Goal: Transaction & Acquisition: Purchase product/service

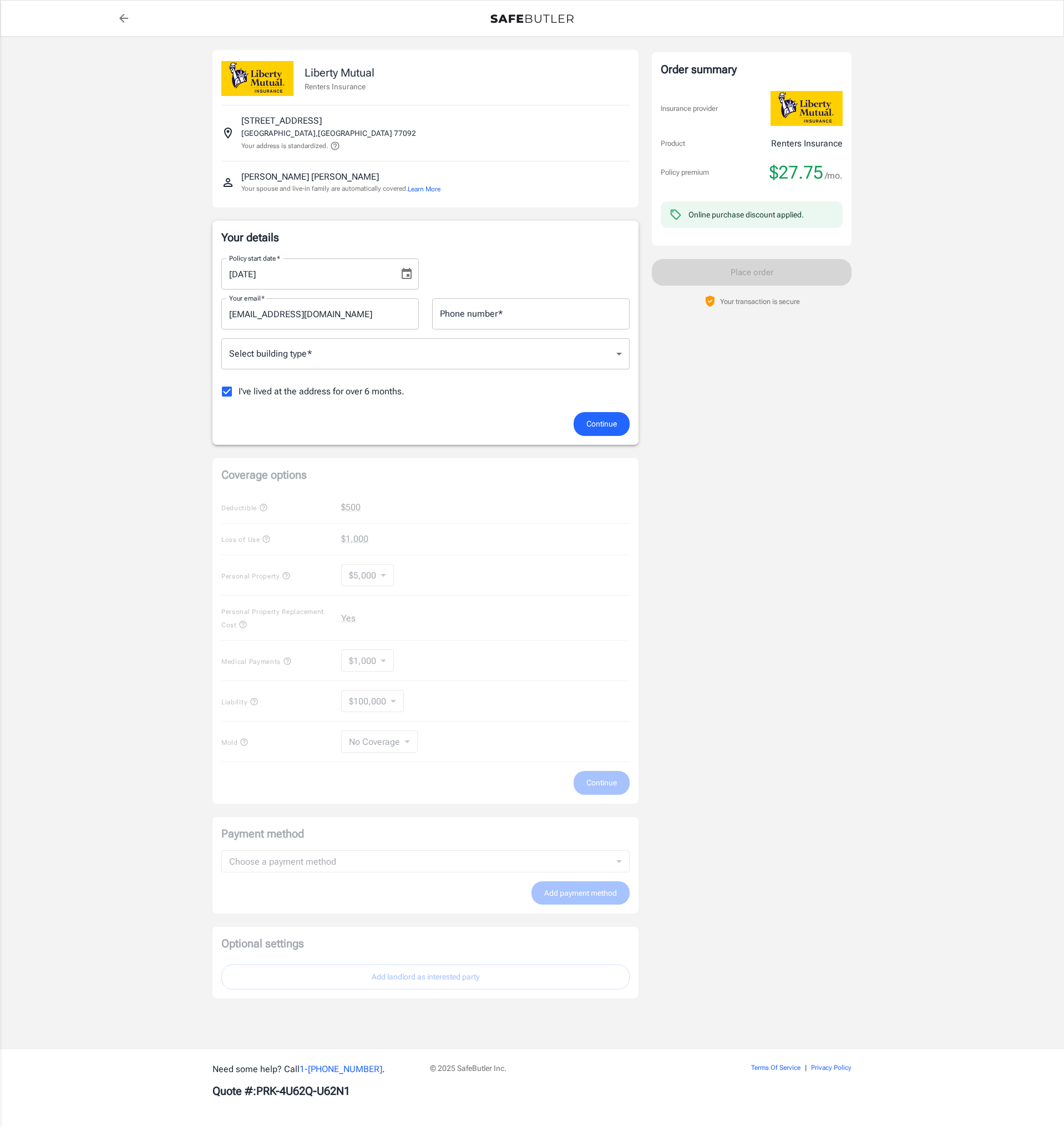
click at [408, 276] on icon "Choose date, selected date is Aug 15, 2025" at bounding box center [406, 274] width 10 height 11
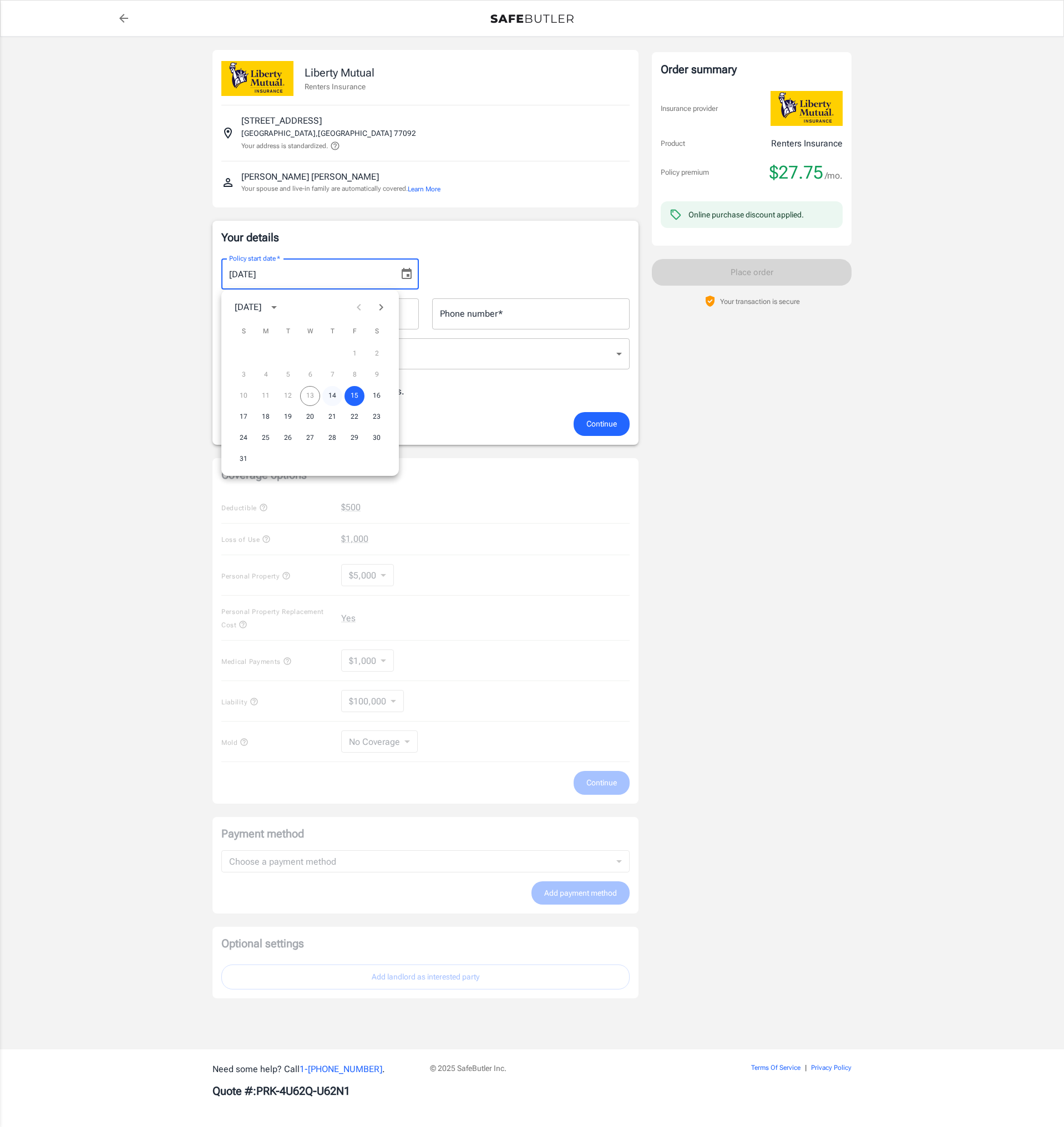
click at [336, 391] on button "14" at bounding box center [332, 395] width 20 height 20
type input "[DATE]"
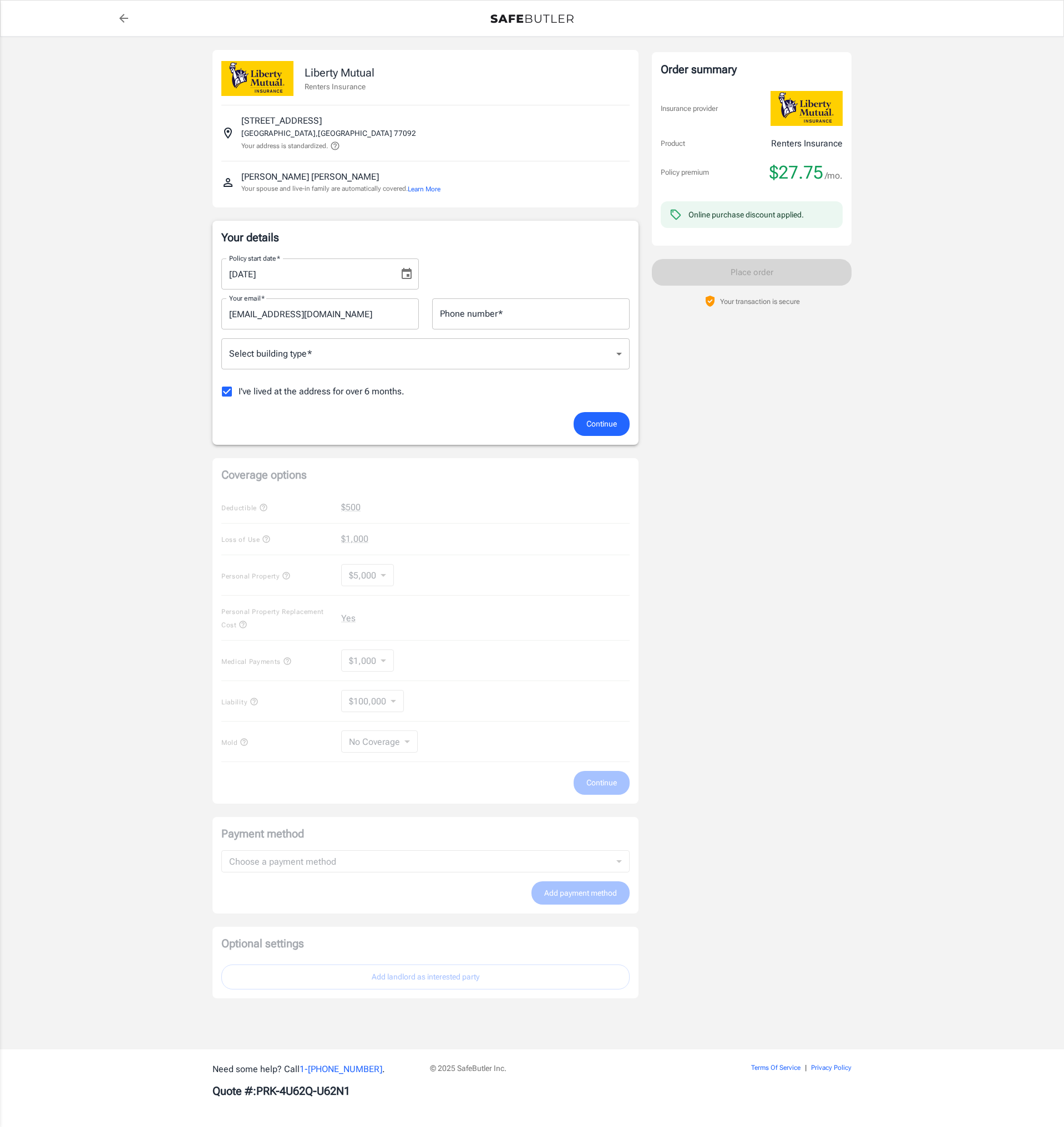
click at [491, 323] on input "Phone number   *" at bounding box center [531, 314] width 197 height 31
type input "7135531599"
click at [361, 357] on body "Policy premium $ 27.75 /mo Liberty Mutual Renters Insurance [STREET_ADDRESS] Yo…" at bounding box center [532, 564] width 1064 height 1127
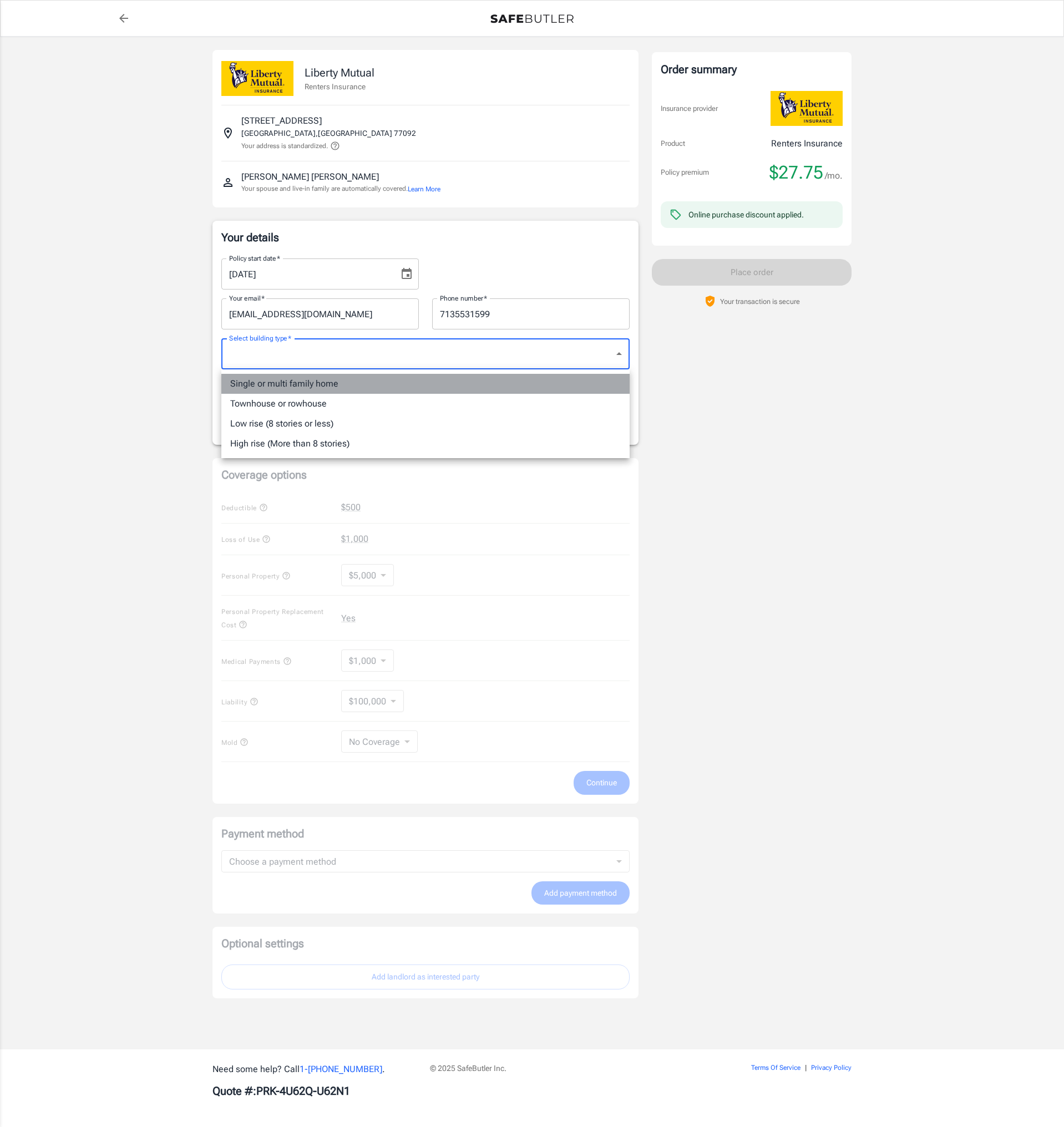
click at [350, 389] on li "Single or multi family home" at bounding box center [425, 383] width 408 height 20
type input "singlefamily"
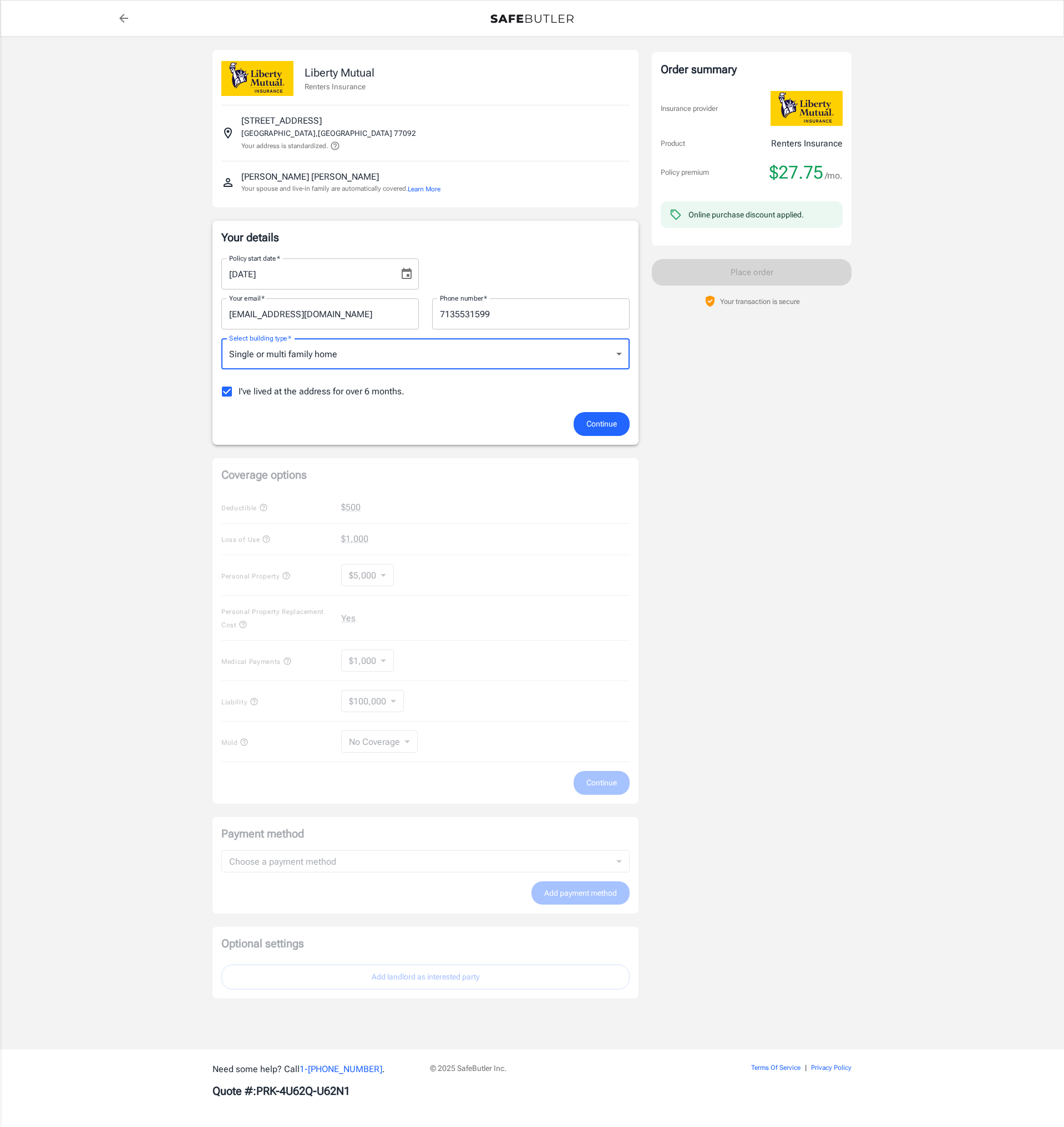
click at [231, 394] on input "I've lived at the address for over 6 months." at bounding box center [227, 391] width 23 height 23
checkbox input "false"
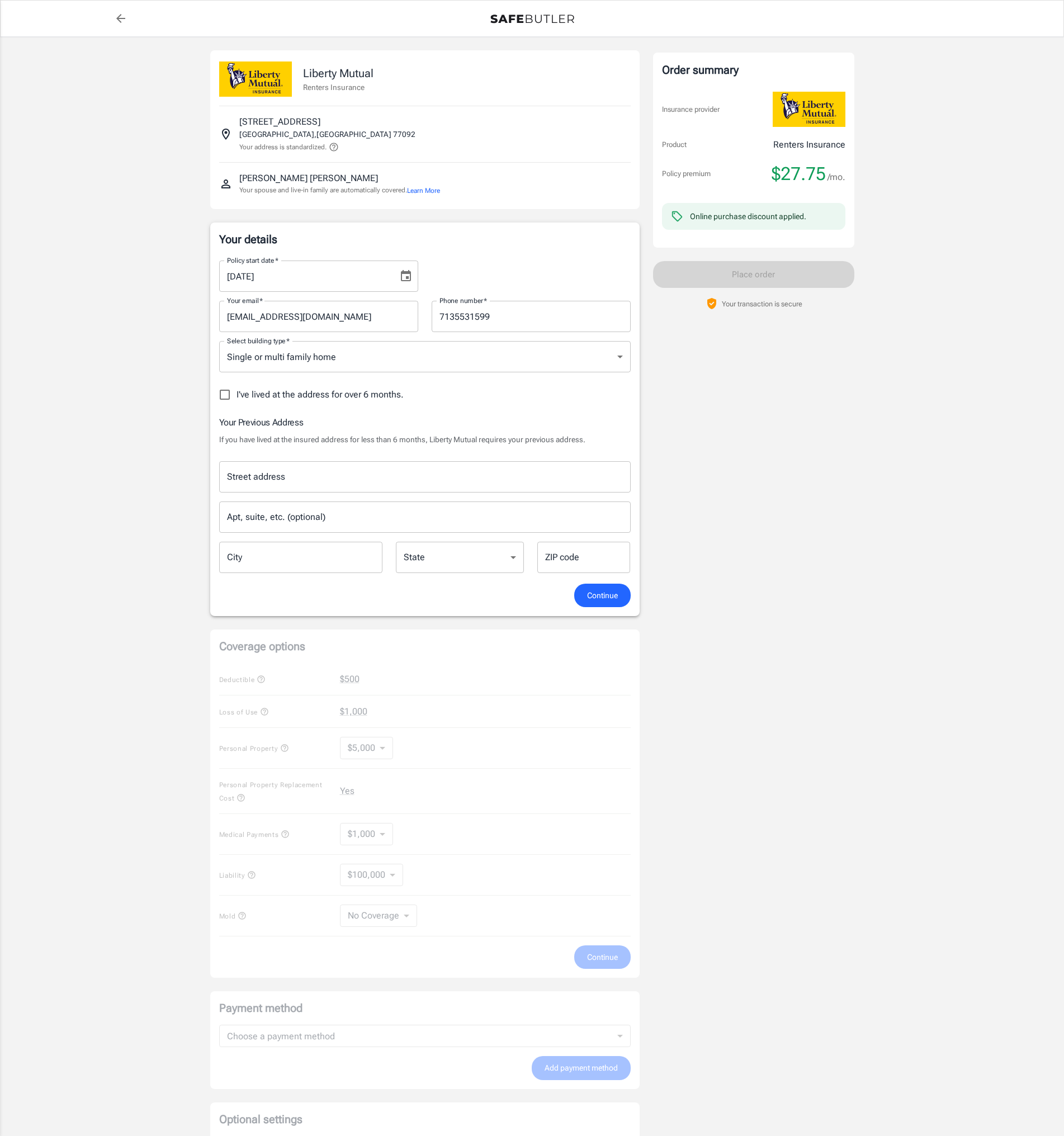
click at [388, 473] on input "Street address" at bounding box center [425, 477] width 401 height 21
type input "[STREET_ADDRESS][PERSON_NAME]"
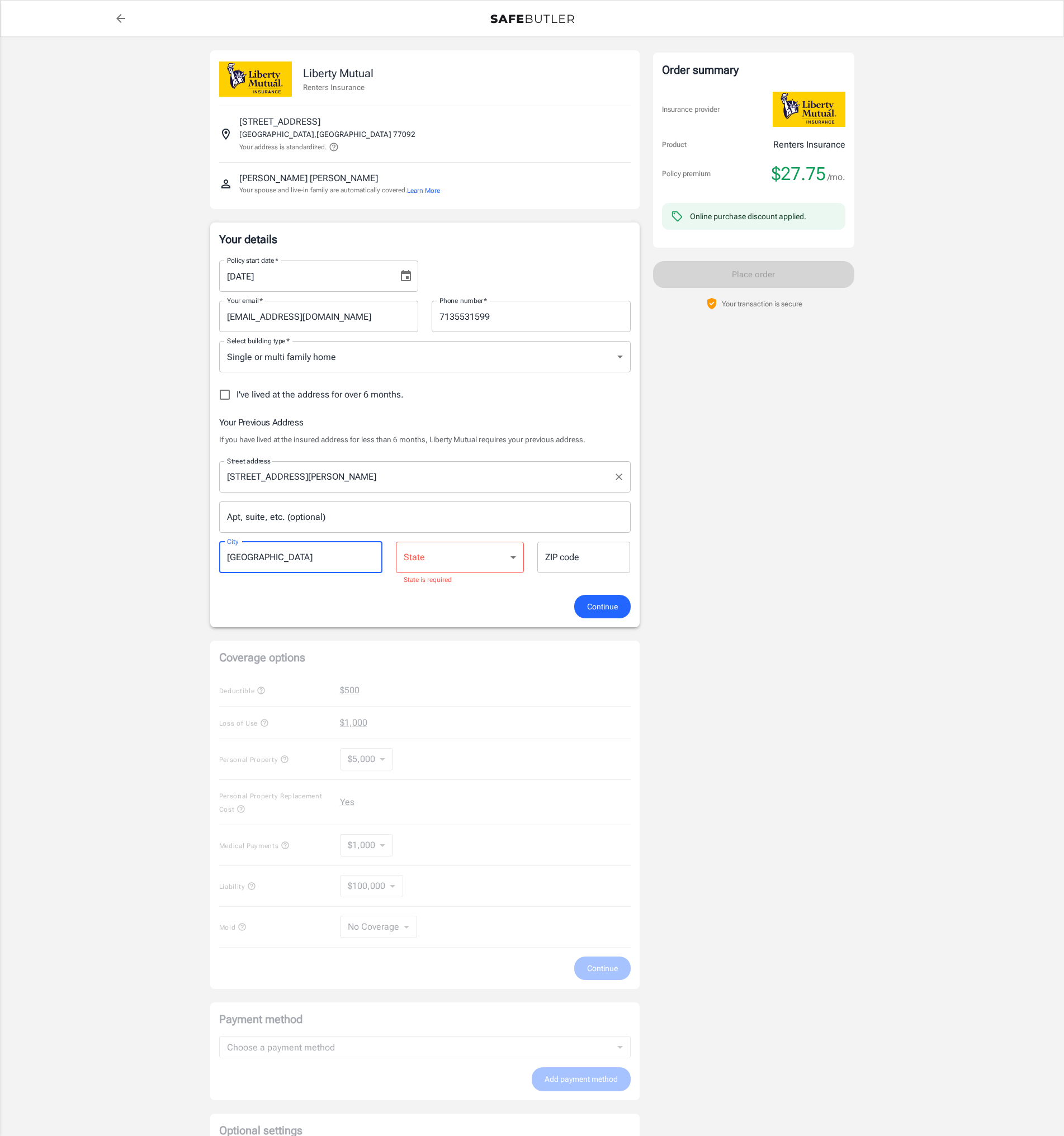
type input "[GEOGRAPHIC_DATA]"
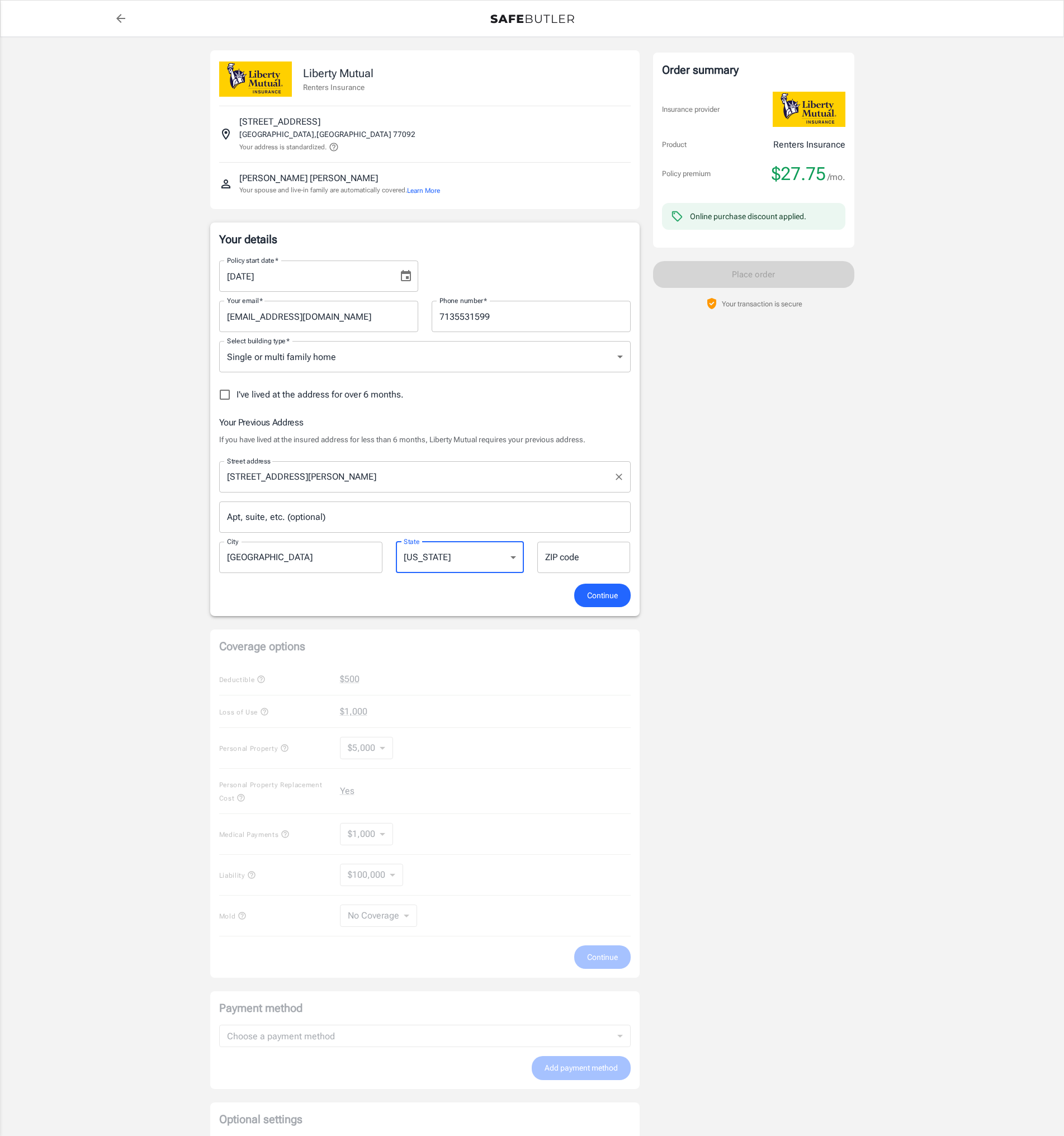
select select "[GEOGRAPHIC_DATA]"
type input "77008"
click at [577, 414] on div "Policy start date   * [DATE] Policy start date   * Your email   * [EMAIL_ADDRES…" at bounding box center [425, 418] width 412 height 332
click at [598, 593] on span "Continue" at bounding box center [602, 595] width 31 height 14
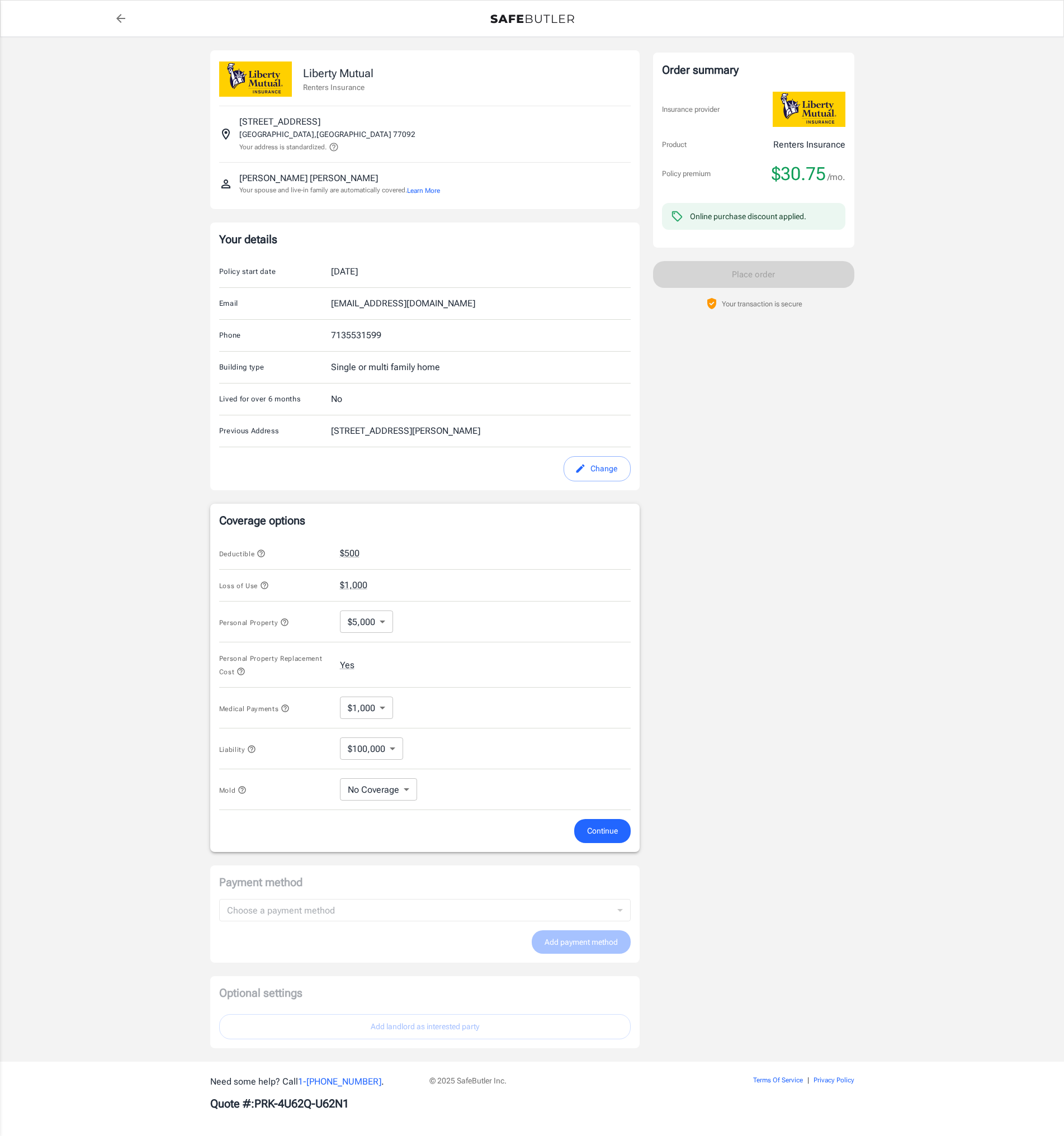
scroll to position [4, 0]
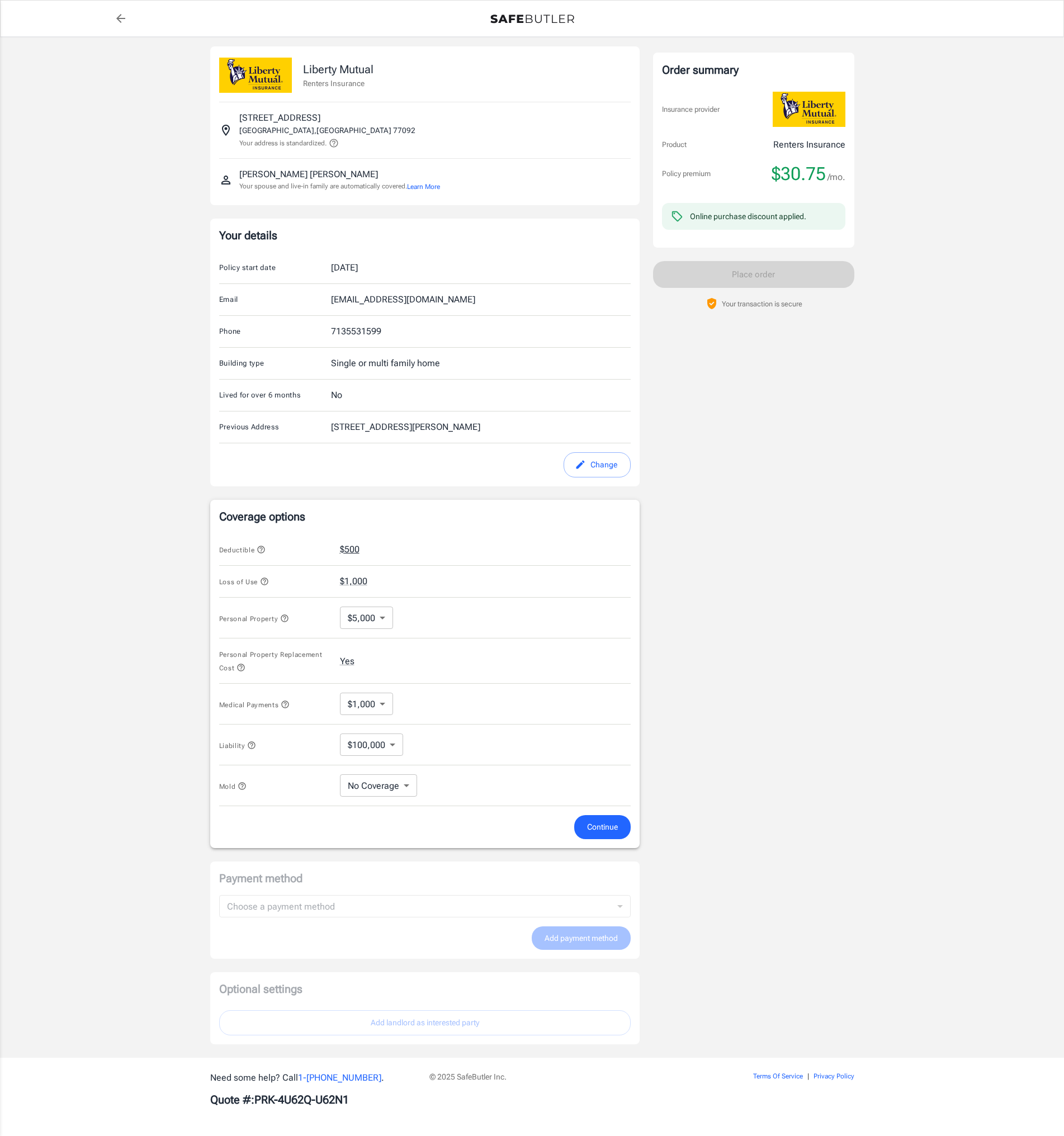
click at [355, 549] on button "$500" at bounding box center [350, 549] width 20 height 14
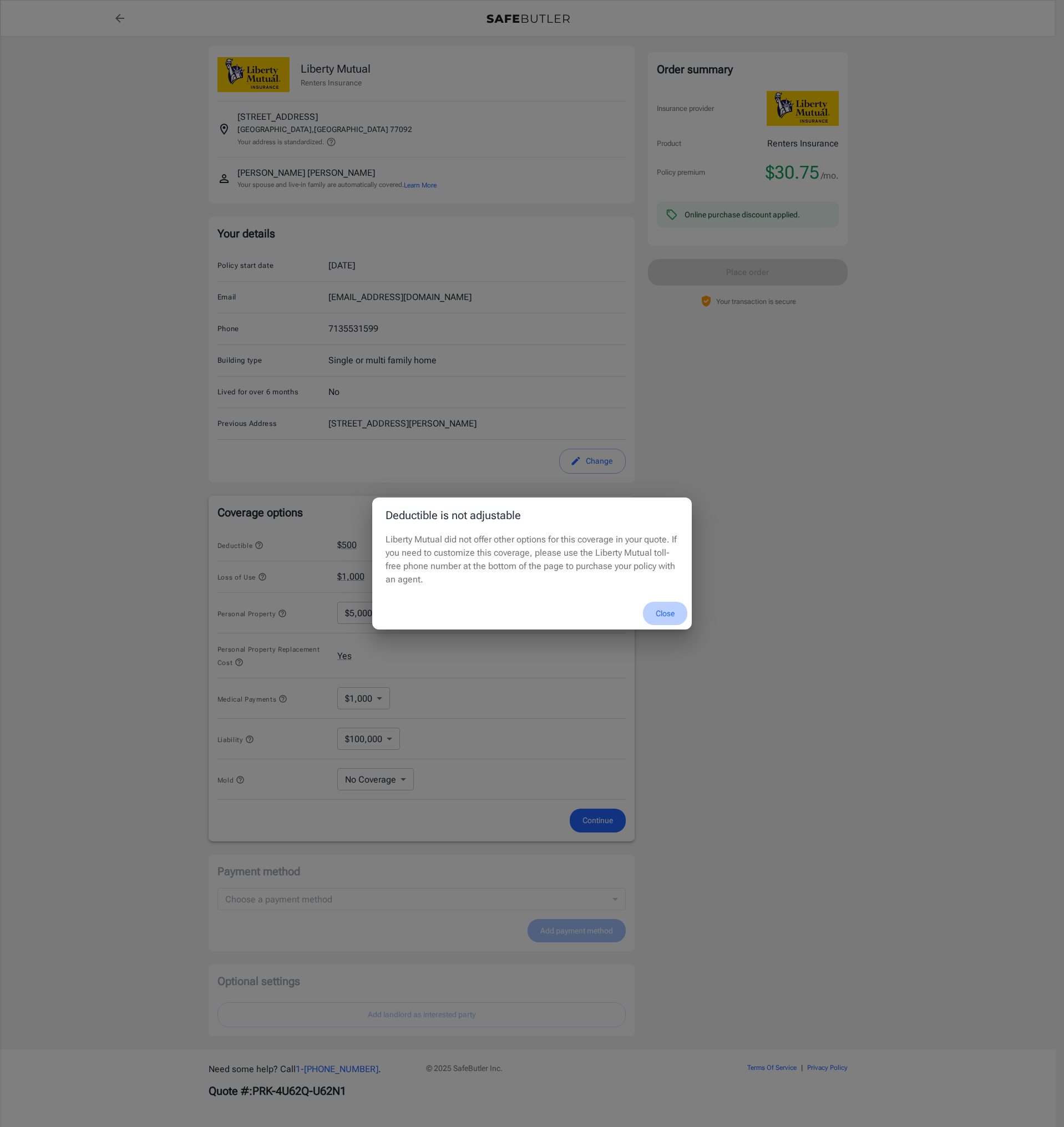
click at [662, 617] on button "Close" at bounding box center [665, 613] width 44 height 24
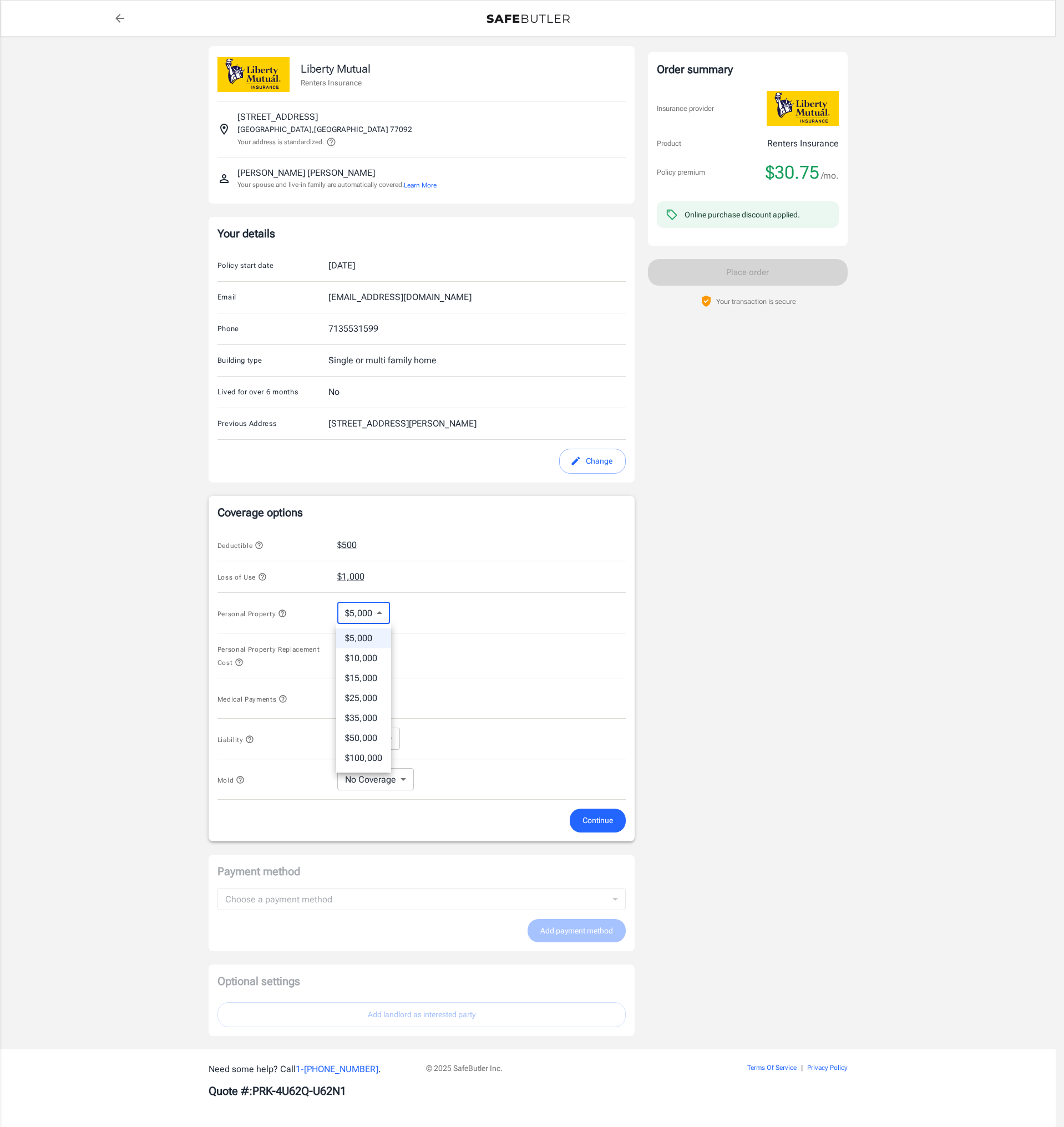
click at [386, 617] on body "Policy premium $ 30.75 /mo Liberty Mutual Renters Insurance [STREET_ADDRESS] Yo…" at bounding box center [532, 561] width 1064 height 1131
click at [360, 762] on li "$100,000" at bounding box center [364, 758] width 55 height 20
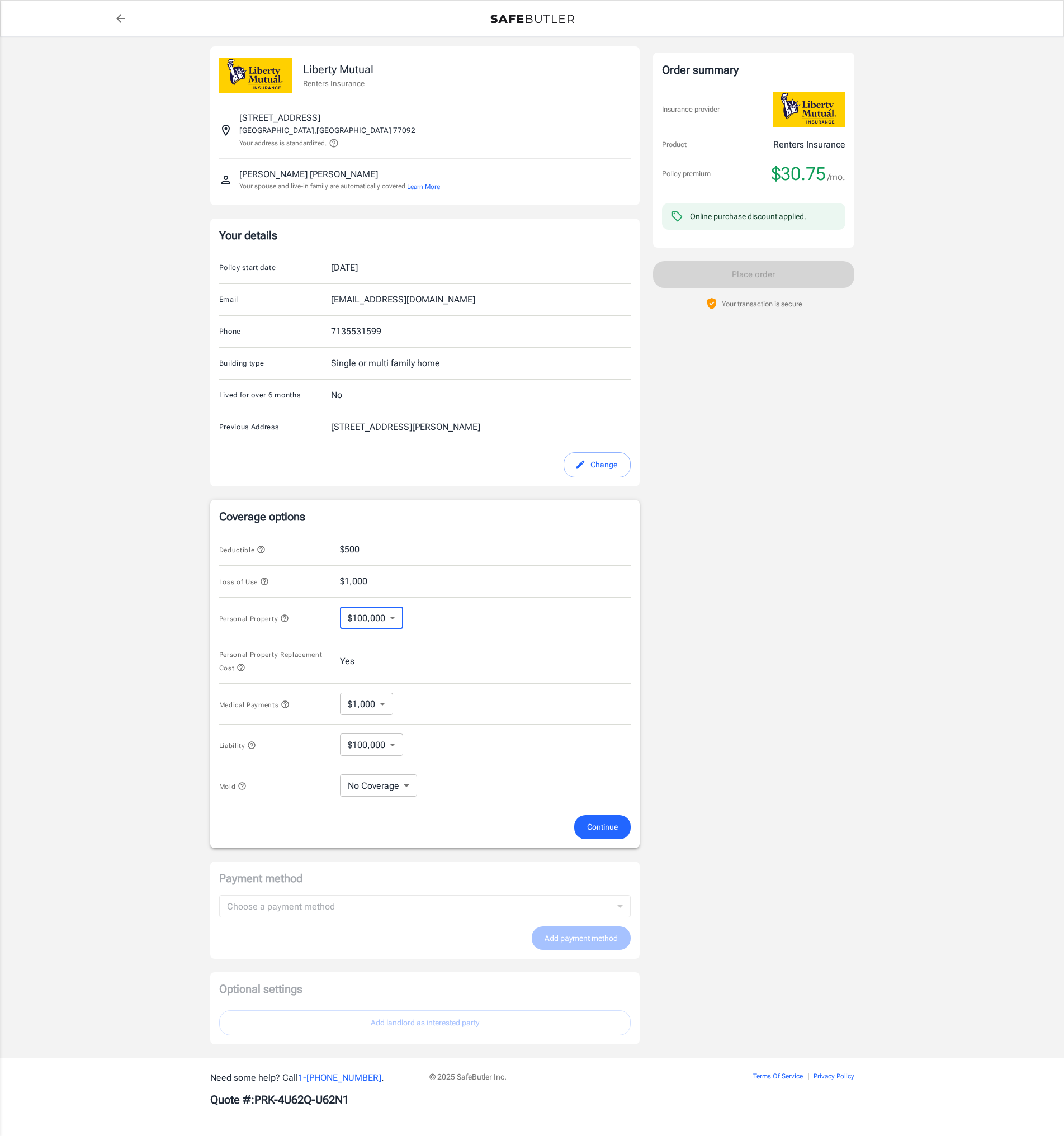
click at [400, 785] on body "Policy premium $ 30.75 /mo Liberty Mutual Renters Insurance [STREET_ADDRESS] Yo…" at bounding box center [532, 566] width 1064 height 1140
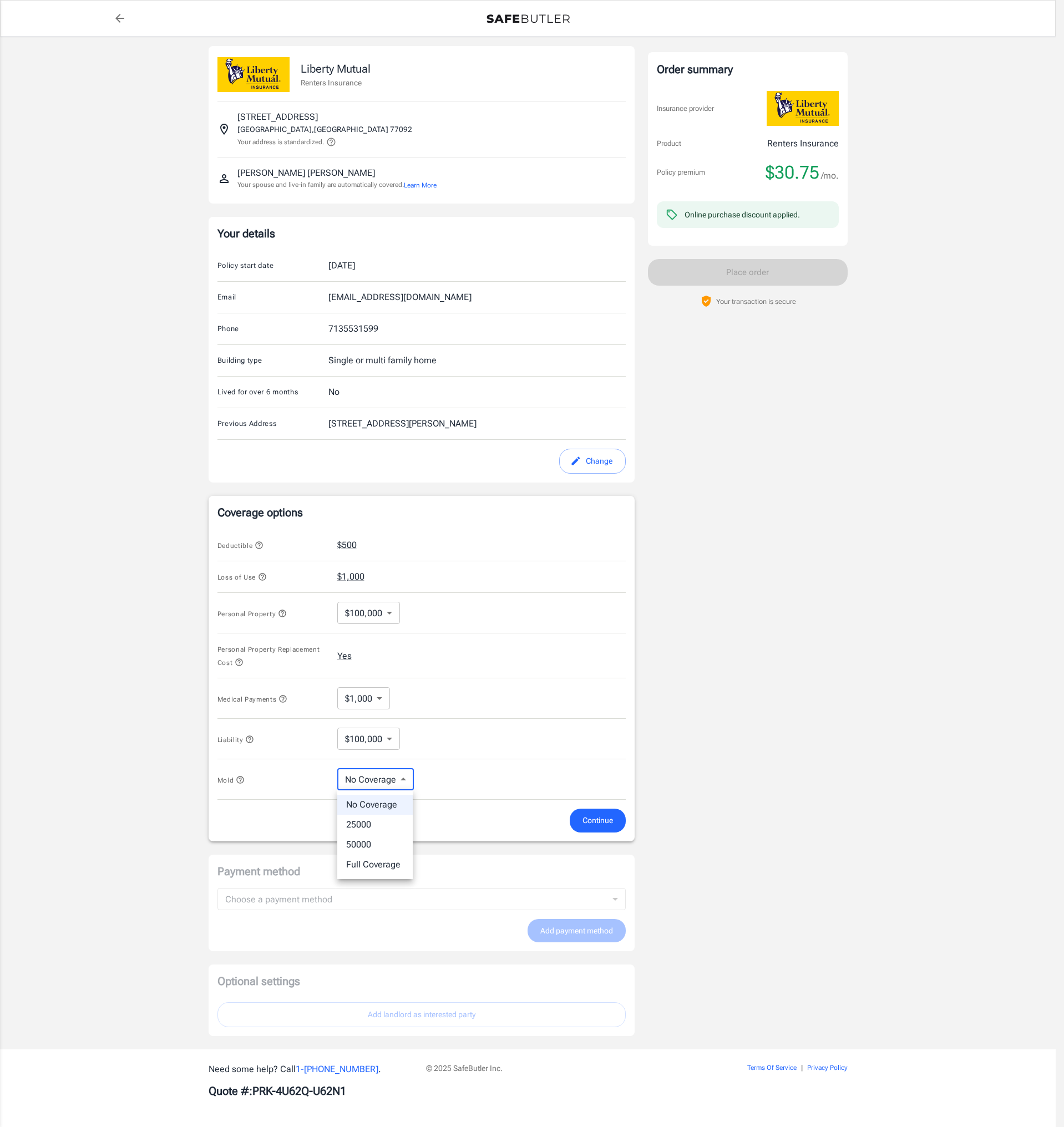
click at [398, 779] on div at bounding box center [532, 564] width 1064 height 1127
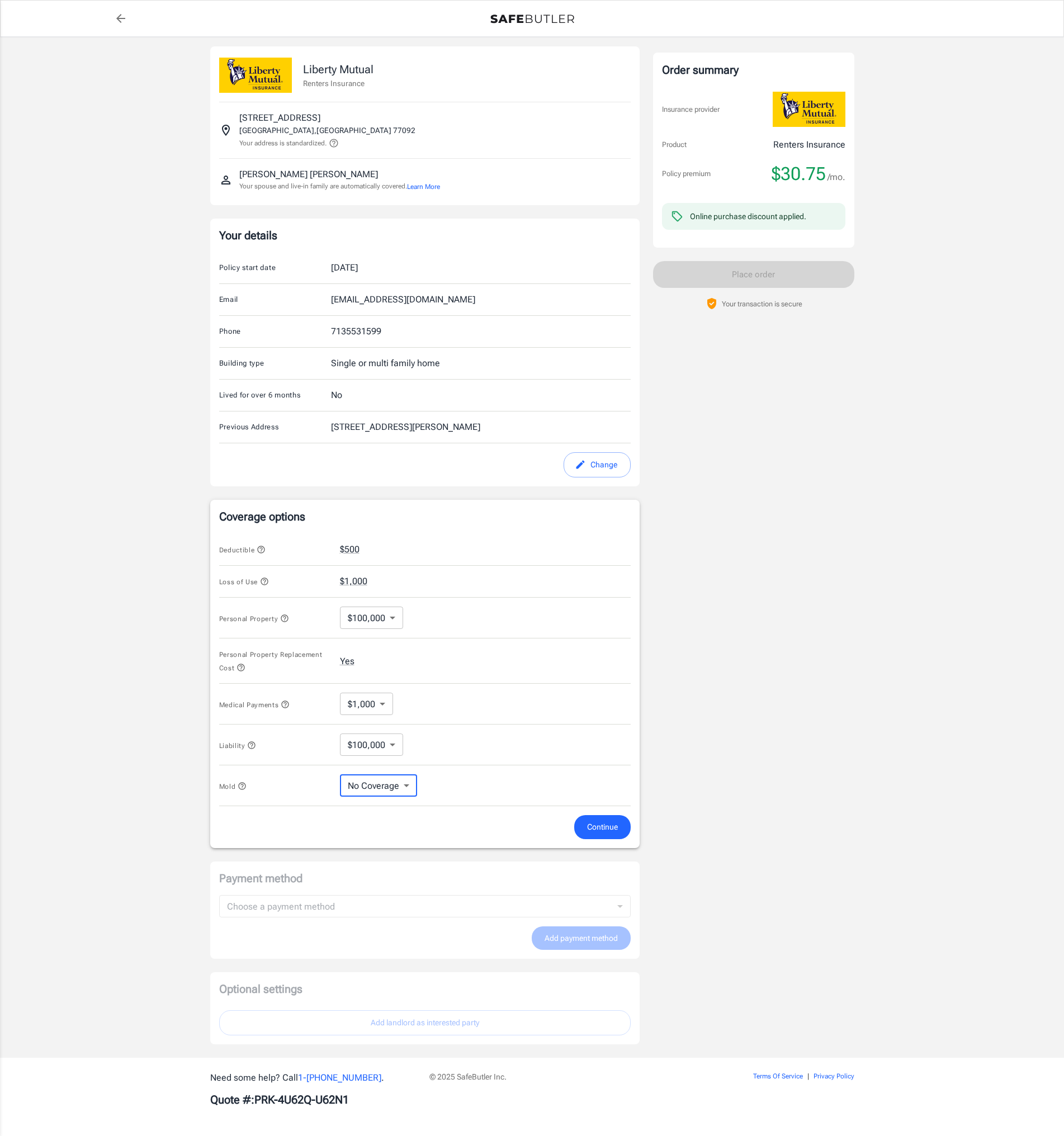
click at [245, 788] on icon "button" at bounding box center [241, 785] width 8 height 8
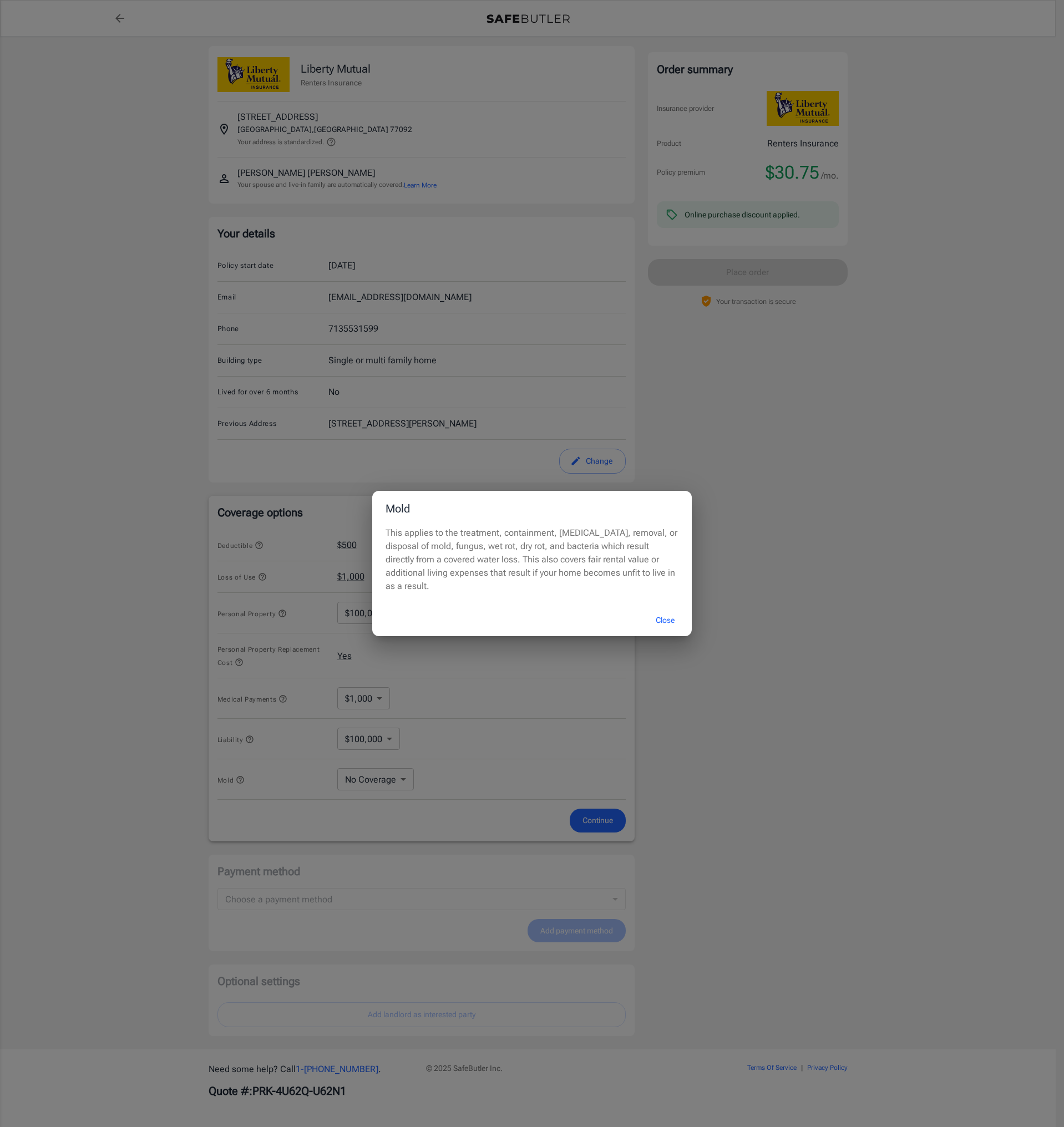
click at [668, 614] on button "Close" at bounding box center [665, 620] width 44 height 24
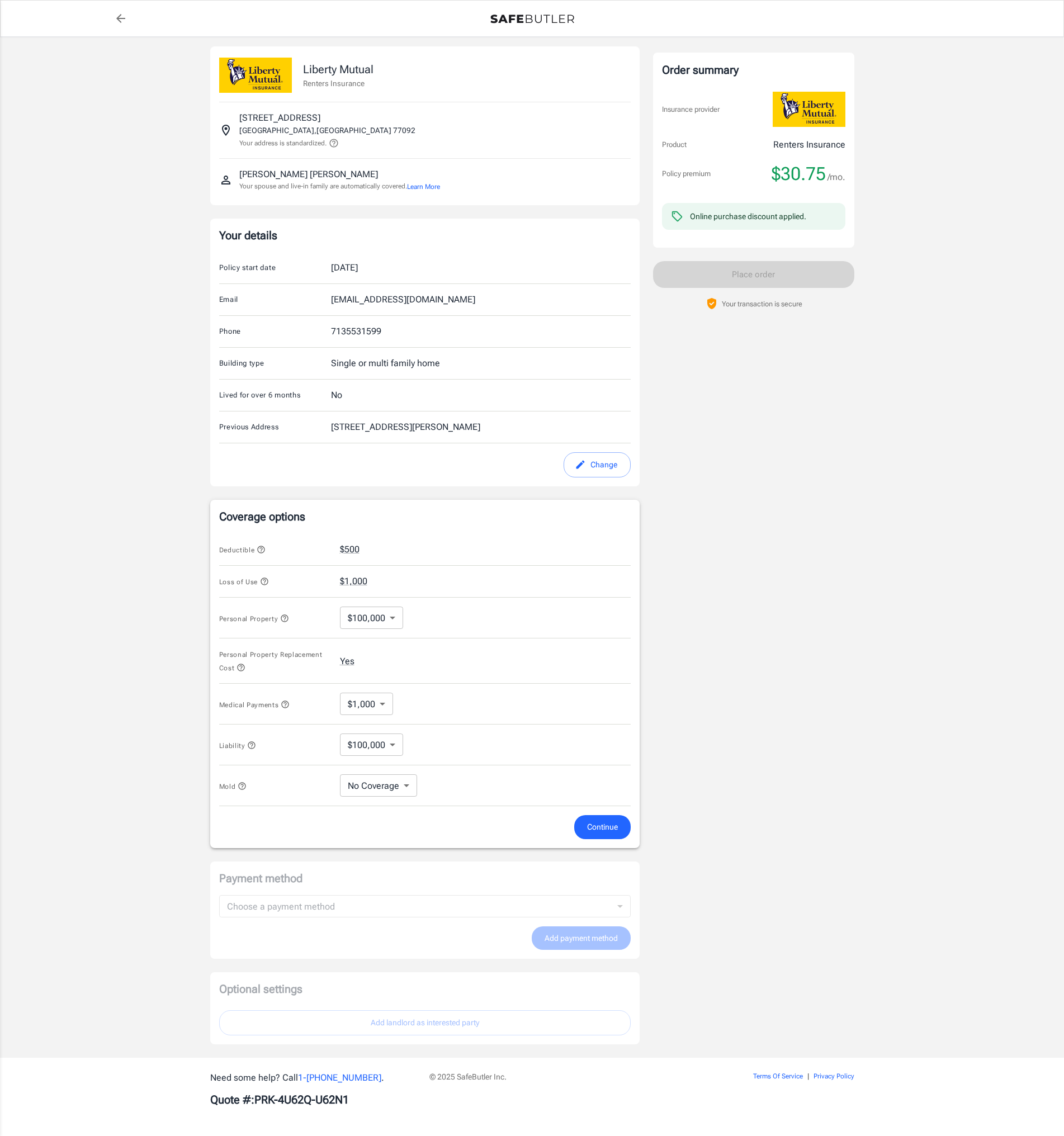
click at [610, 826] on span "Continue" at bounding box center [602, 827] width 31 height 14
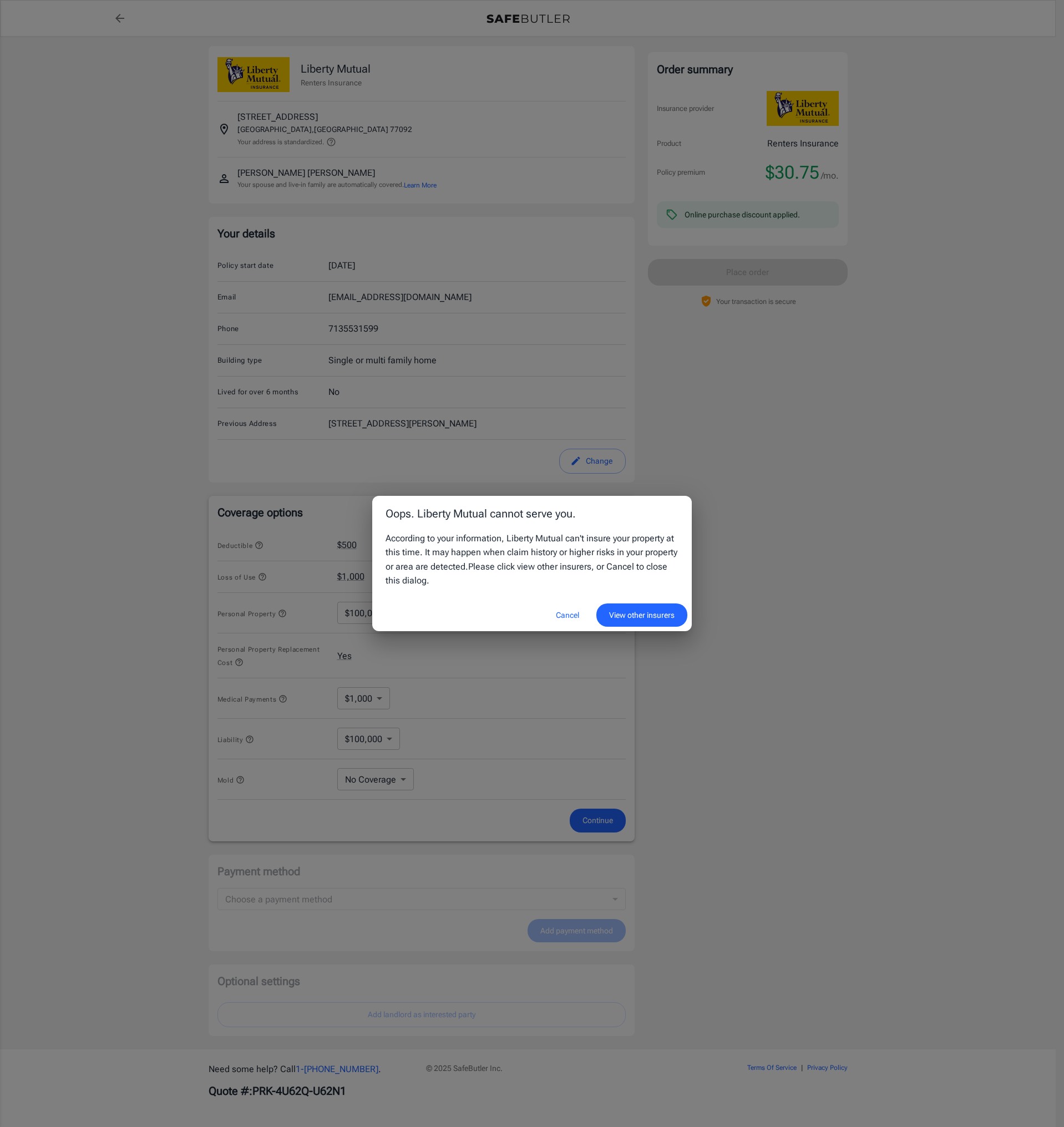
click at [573, 614] on button "Cancel" at bounding box center [568, 615] width 49 height 24
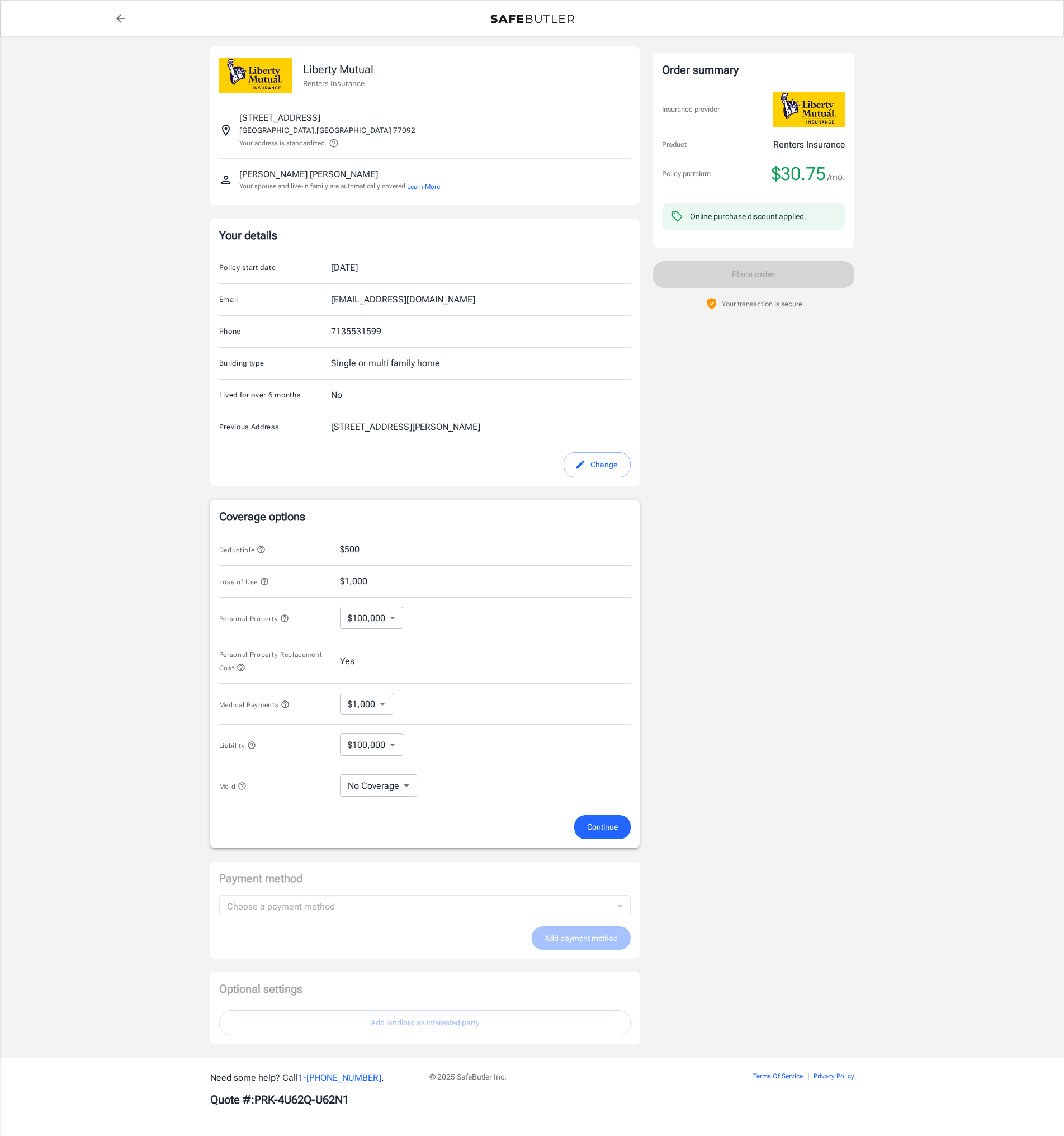
click at [383, 613] on body "Policy premium $ 30.75 /mo Liberty Mutual Renters Insurance [STREET_ADDRESS] Yo…" at bounding box center [532, 566] width 1064 height 1140
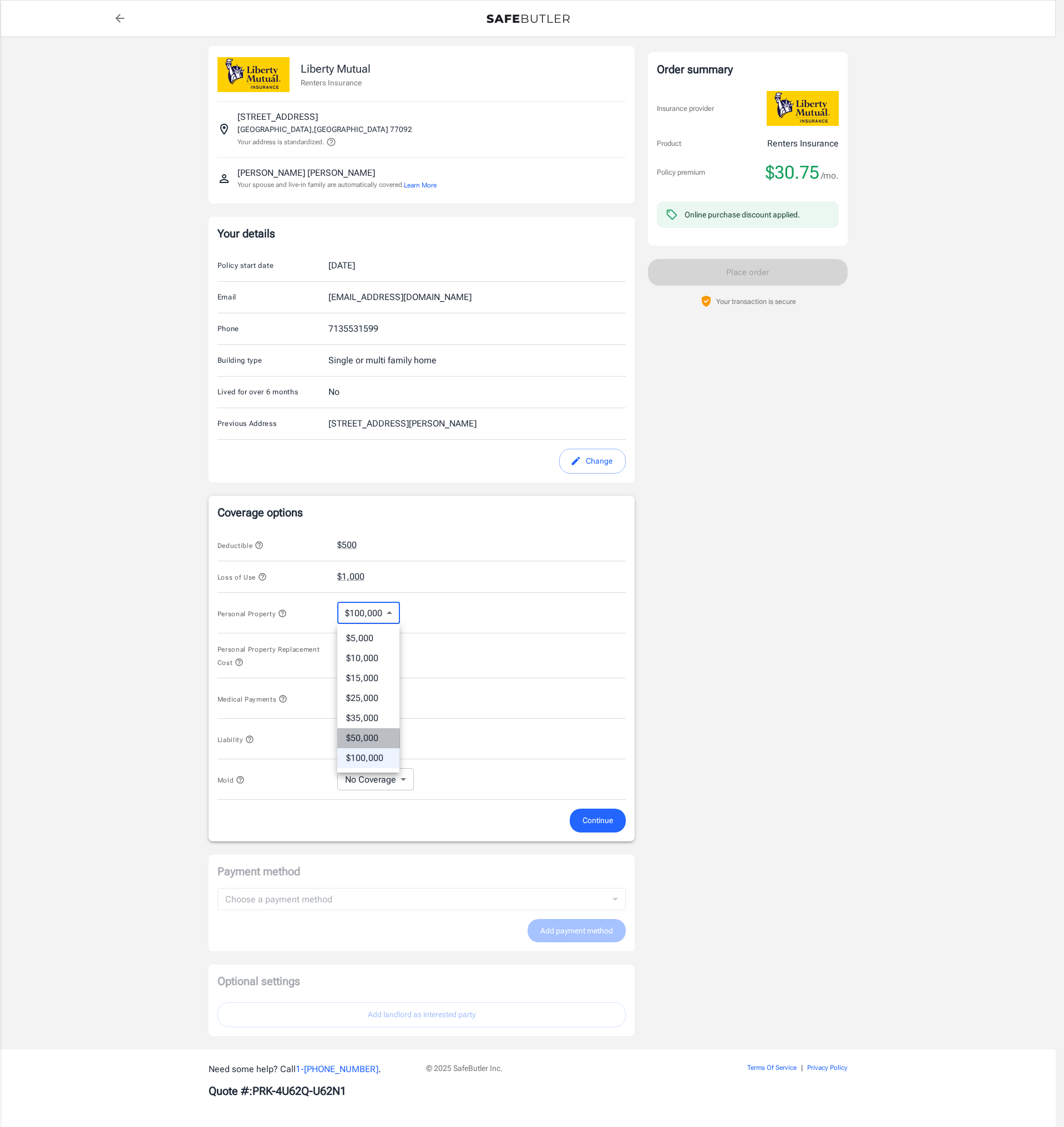
click at [383, 734] on li "$50,000" at bounding box center [368, 738] width 62 height 20
type input "50000"
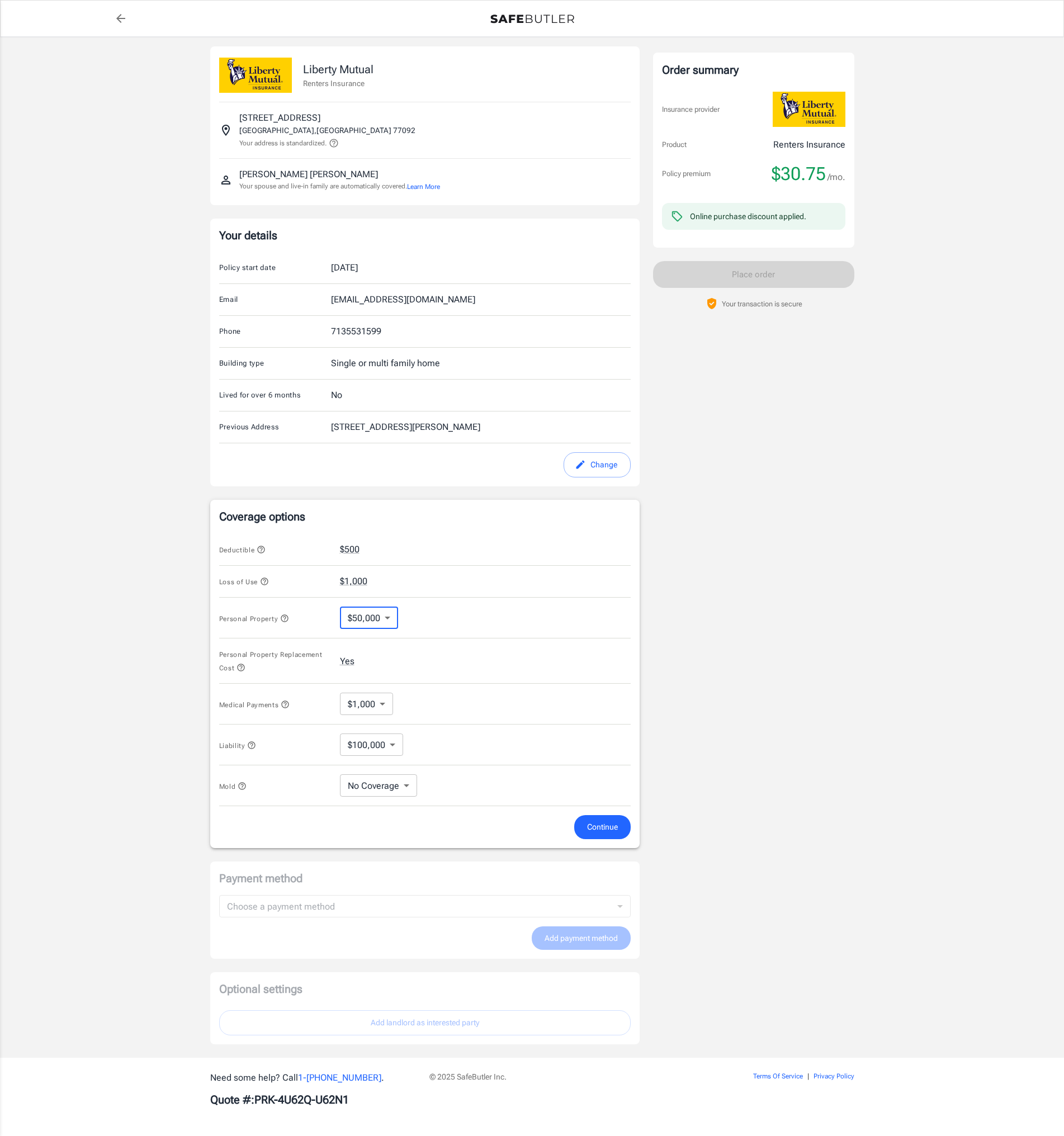
click at [609, 828] on span "Continue" at bounding box center [602, 827] width 31 height 14
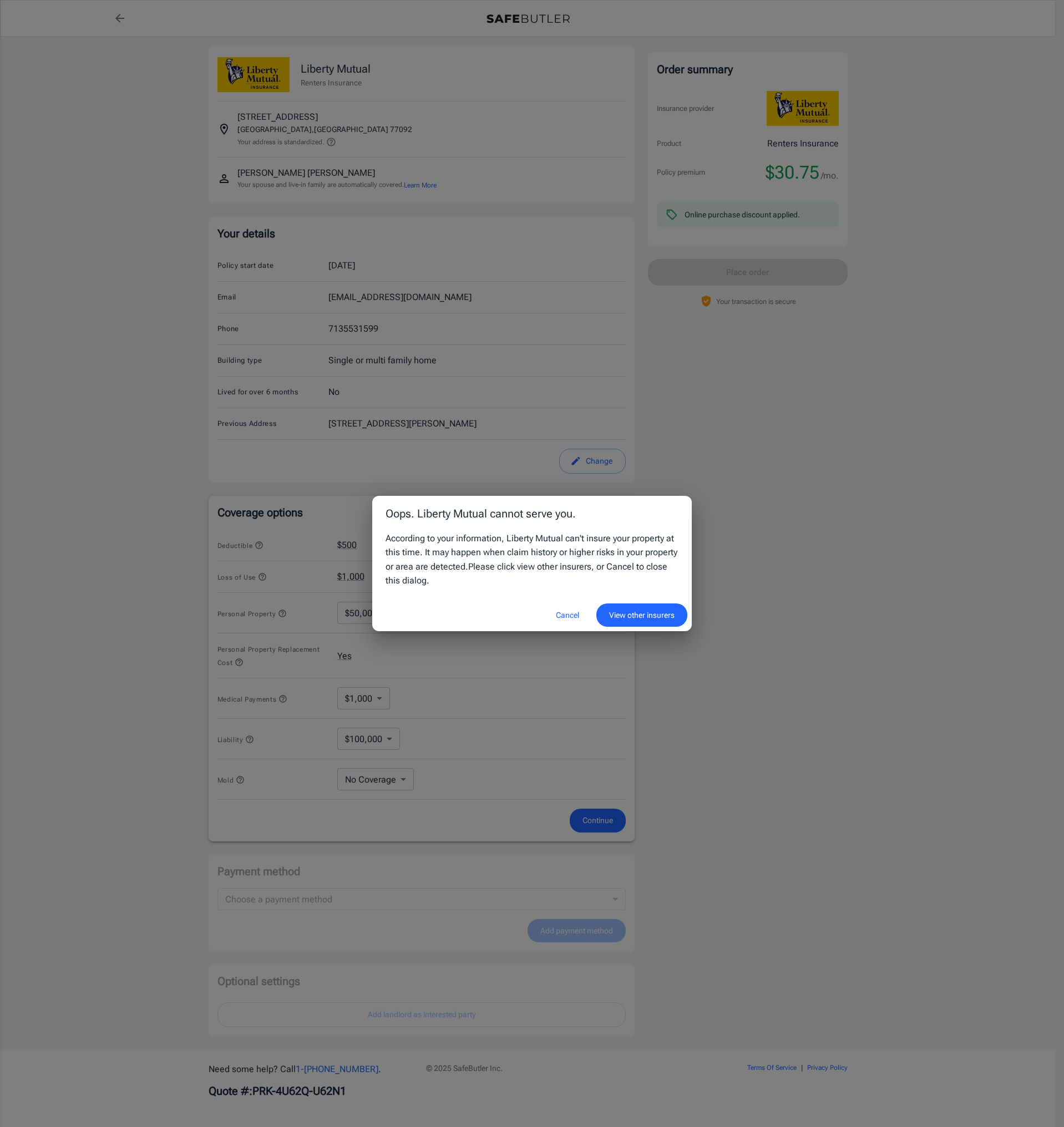
click at [558, 615] on button "Cancel" at bounding box center [568, 615] width 49 height 24
